Goal: Information Seeking & Learning: Find specific fact

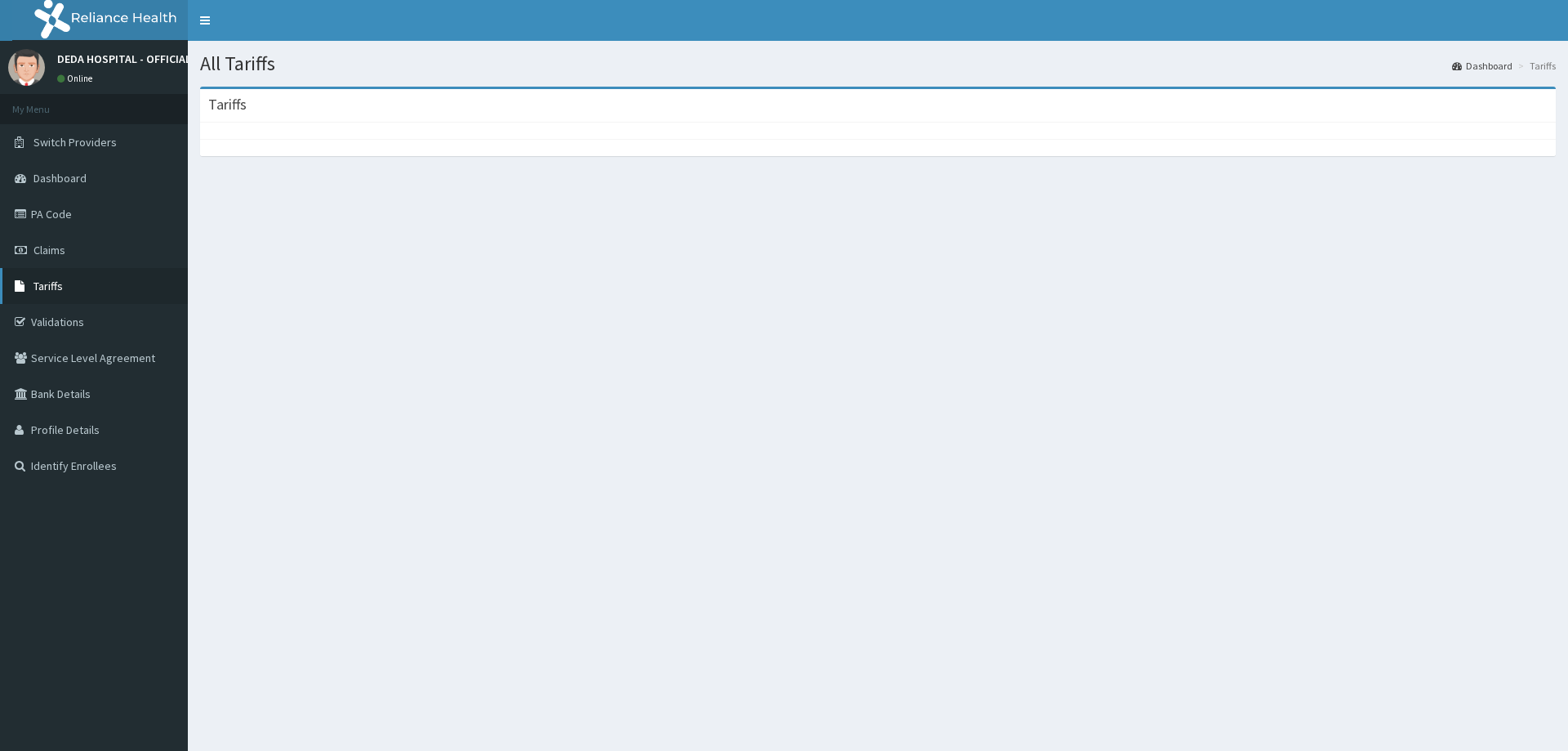
click at [72, 282] on link "Tariffs" at bounding box center [94, 285] width 188 height 36
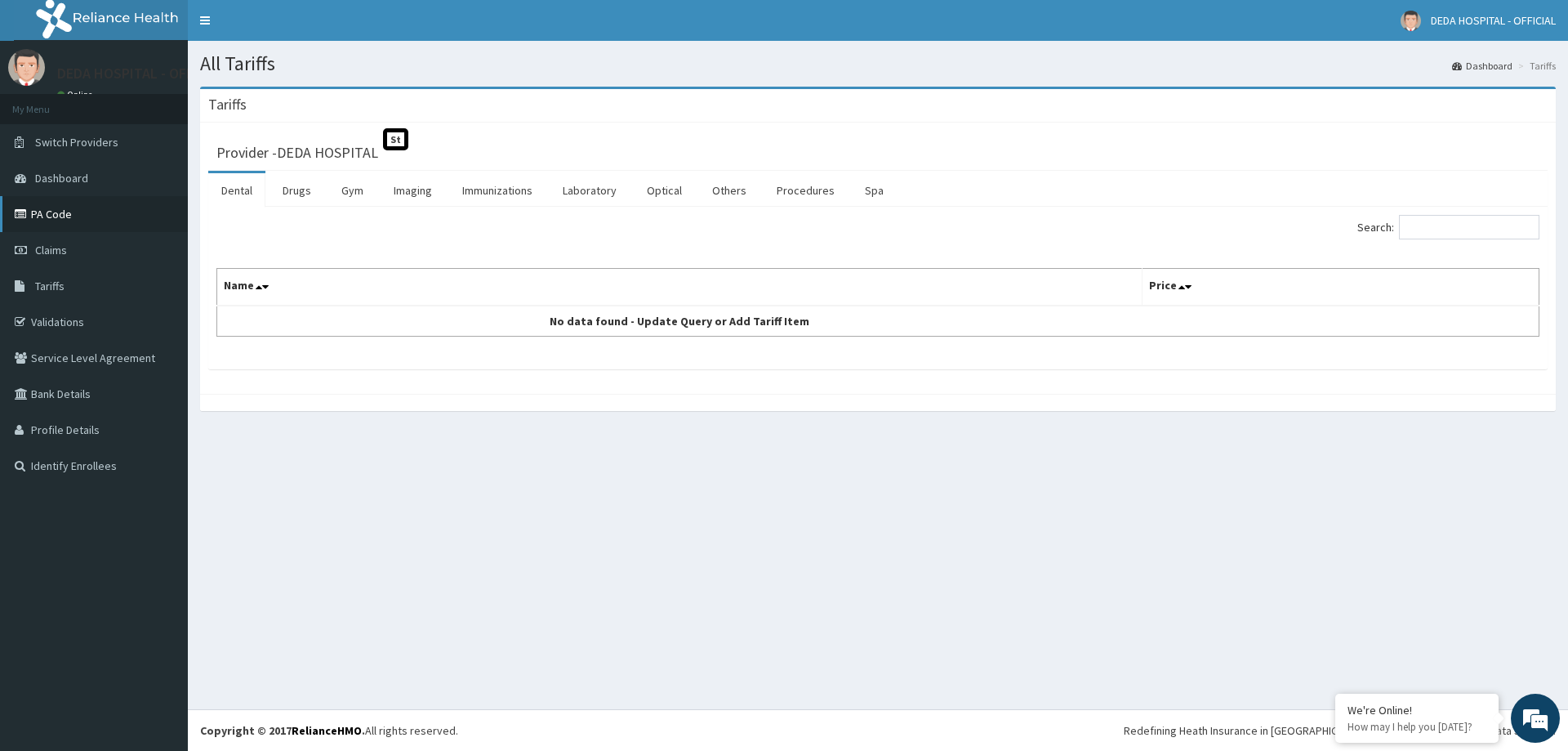
click at [50, 209] on link "PA Code" at bounding box center [94, 214] width 188 height 36
click at [302, 192] on link "Drugs" at bounding box center [297, 191] width 55 height 35
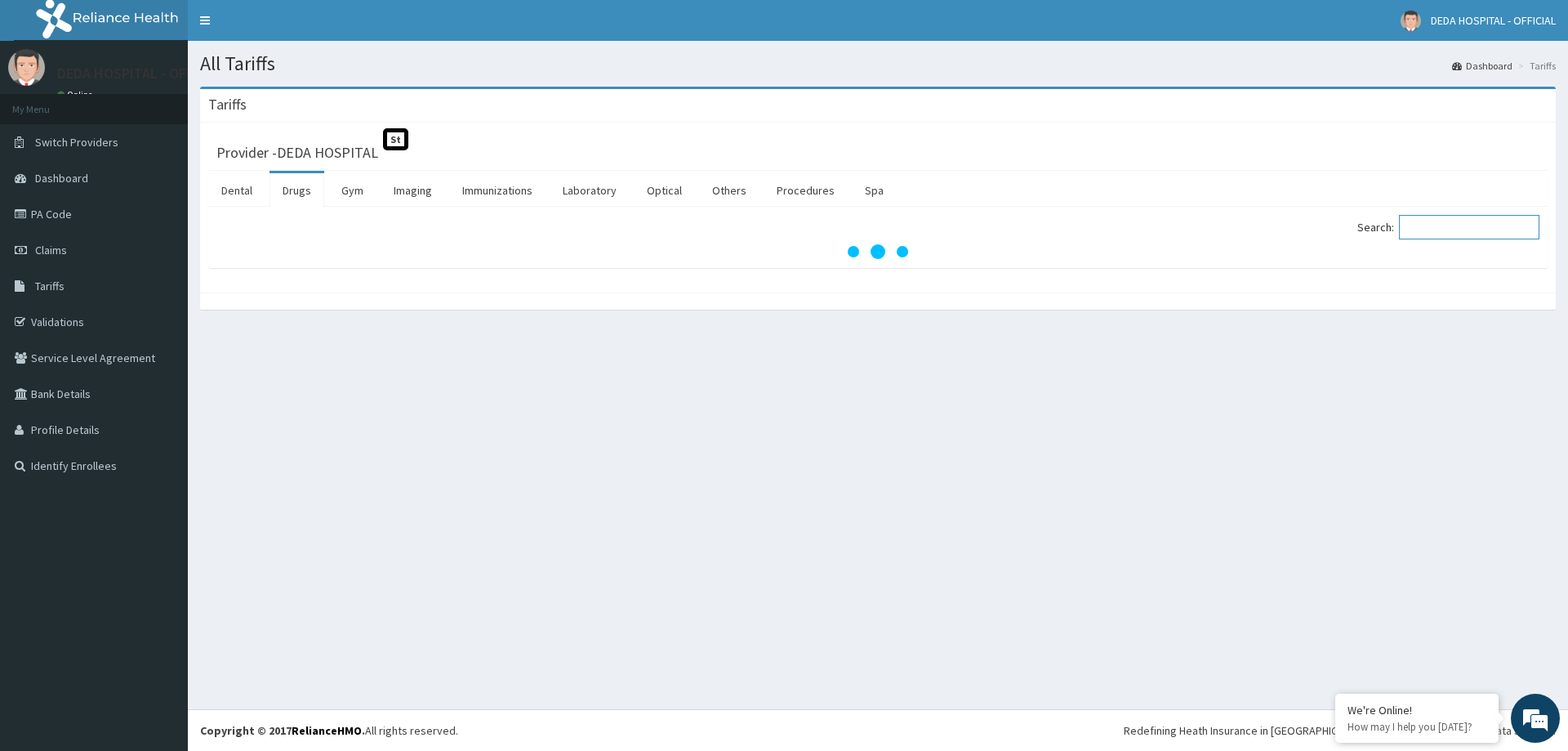
click at [1437, 226] on input "Search:" at bounding box center [1469, 227] width 141 height 25
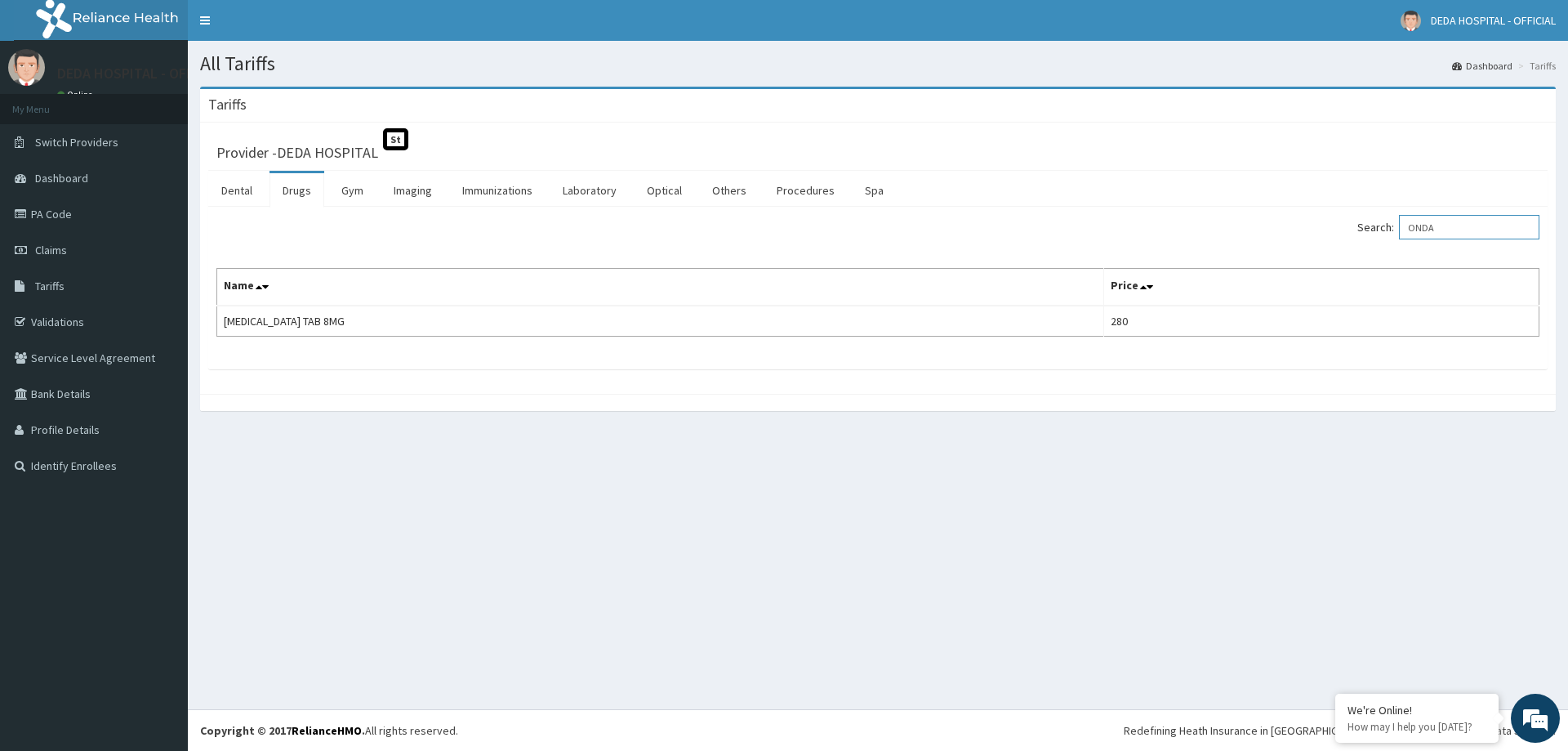
type input "ONDA"
